Goal: Information Seeking & Learning: Find specific fact

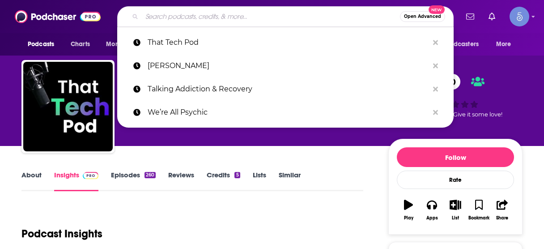
scroll to position [107, 0]
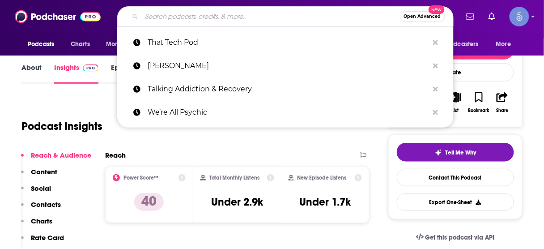
type input "Well, That F*cked Me Up! Surviving Life Changing Events"
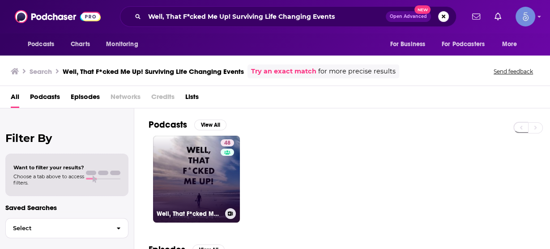
click at [180, 172] on link "48 Well, That F*cked Me Up! Surviving Life Changing Events." at bounding box center [196, 179] width 87 height 87
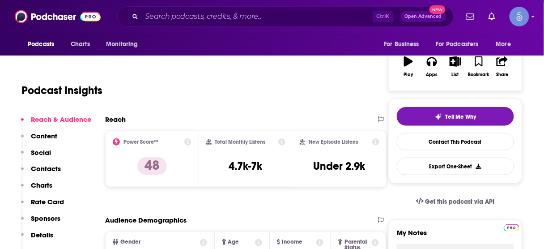
scroll to position [179, 0]
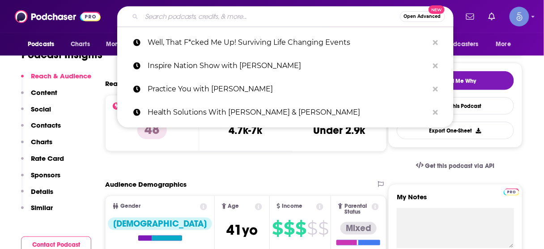
click at [267, 13] on input "Search podcasts, credits, & more..." at bounding box center [271, 16] width 258 height 14
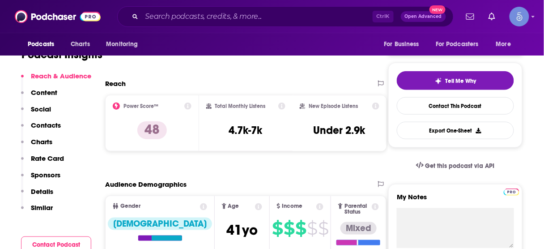
drag, startPoint x: 535, startPoint y: 73, endPoint x: 526, endPoint y: 70, distance: 9.9
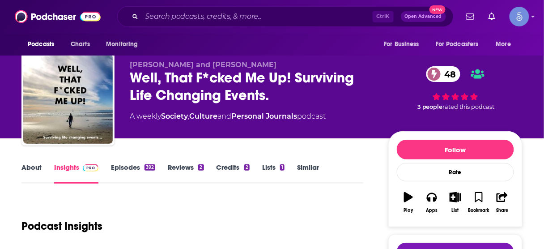
scroll to position [0, 0]
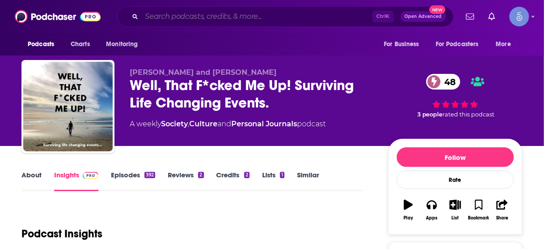
click at [255, 15] on input "Search podcasts, credits, & more..." at bounding box center [257, 16] width 231 height 14
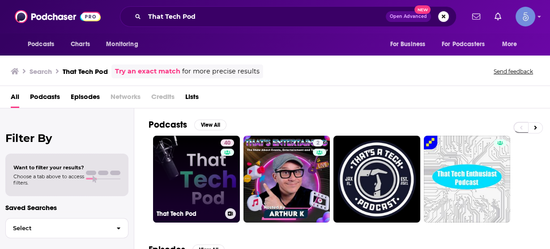
click at [208, 159] on link "40 That Tech Pod" at bounding box center [196, 179] width 87 height 87
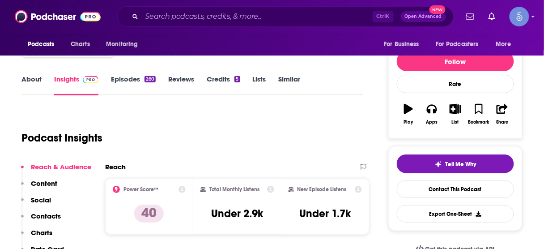
scroll to position [107, 0]
